Goal: Task Accomplishment & Management: Use online tool/utility

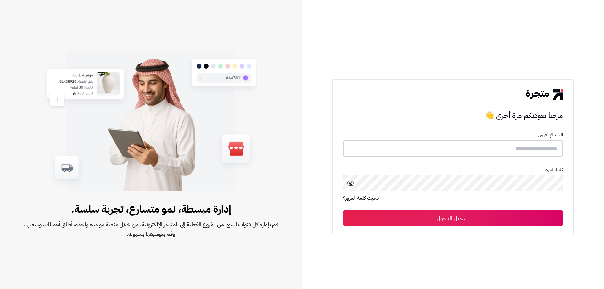
type input "**********"
click at [541, 214] on button "تسجيل الدخول" at bounding box center [453, 218] width 220 height 16
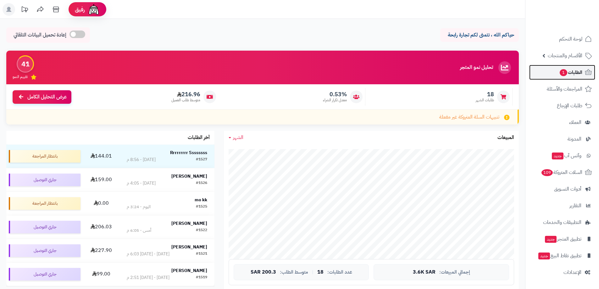
click at [575, 78] on link "الطلبات 1" at bounding box center [562, 72] width 66 height 15
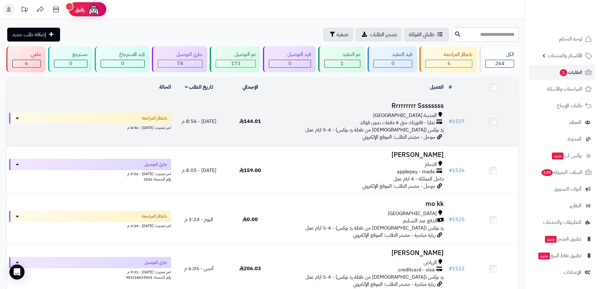
click at [366, 110] on td "Rrrrrrrrr Ssssssss المدينة المنورة تمارا - فاتورتك حتى 4 دفعات بدون فوائد رد بو…" at bounding box center [361, 121] width 170 height 49
click at [420, 104] on h3 "Rrrrrrrrr Ssssssss" at bounding box center [360, 105] width 165 height 7
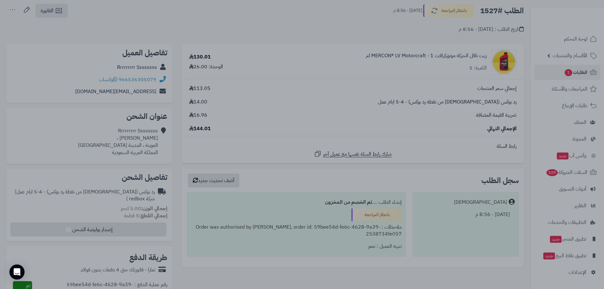
click at [456, 96] on div at bounding box center [302, 144] width 604 height 289
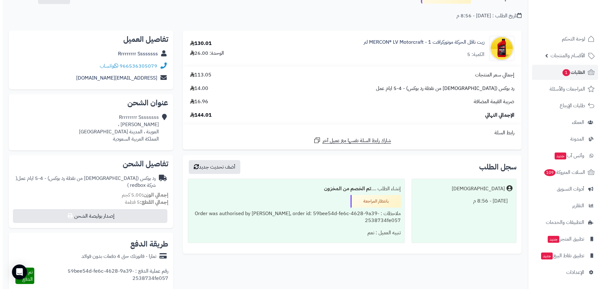
scroll to position [126, 0]
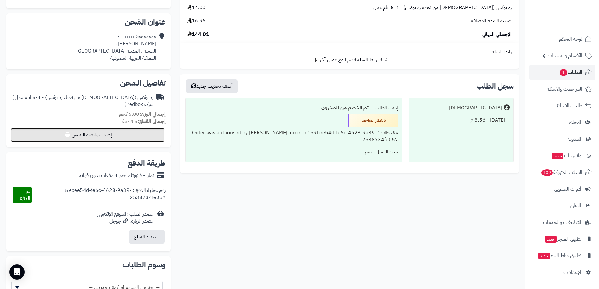
click at [117, 128] on button "إصدار بوليصة الشحن" at bounding box center [87, 135] width 154 height 14
select select "******"
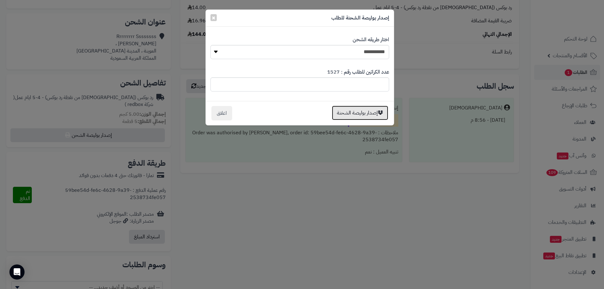
click at [349, 114] on button "إصدار بوليصة الشحنة" at bounding box center [360, 113] width 56 height 14
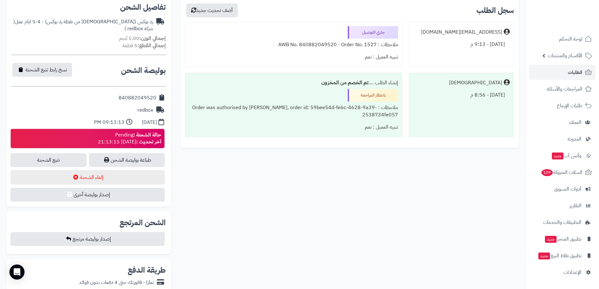
scroll to position [220, 0]
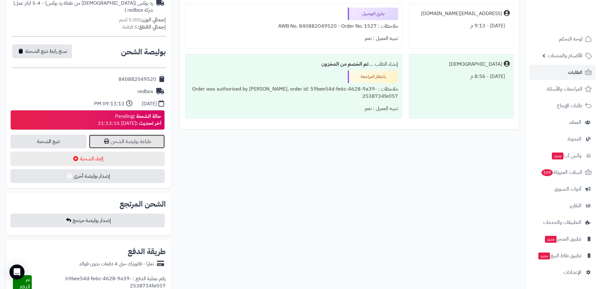
click at [151, 136] on link "طباعة بوليصة الشحن" at bounding box center [127, 142] width 76 height 14
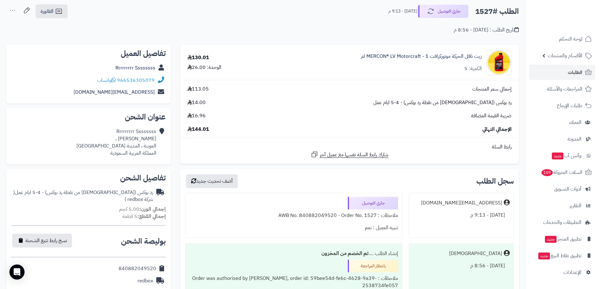
scroll to position [0, 0]
